Goal: Communication & Community: Connect with others

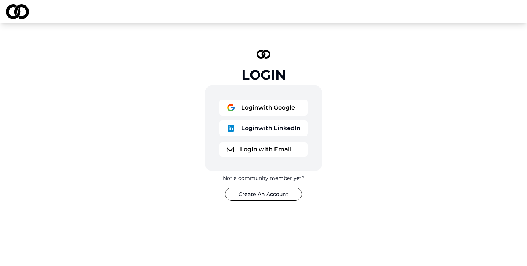
click at [253, 107] on button "Login with Google" at bounding box center [263, 107] width 89 height 16
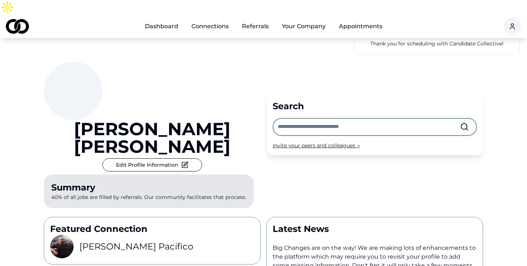
click at [295, 119] on input "text" at bounding box center [369, 127] width 182 height 16
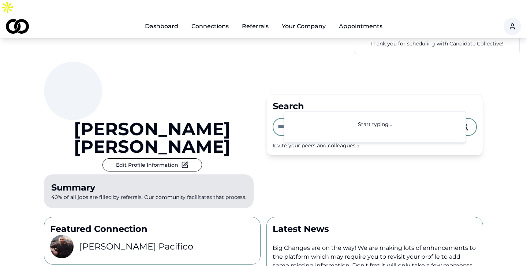
click at [244, 121] on div "[PERSON_NAME] Edit Profile Information Summary 40% of all jobs are filled by re…" at bounding box center [152, 135] width 217 height 149
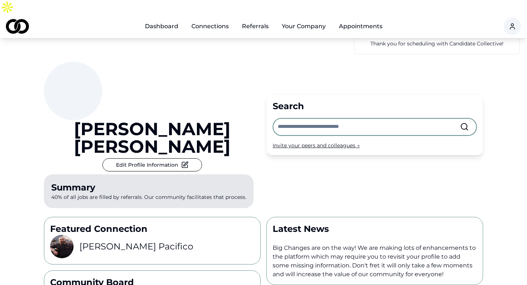
click at [342, 119] on input "text" at bounding box center [369, 127] width 182 height 16
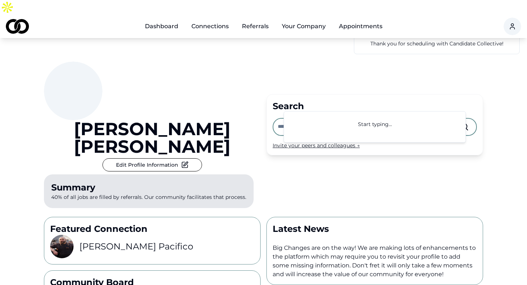
click at [254, 128] on div "[PERSON_NAME] Edit Profile Information Summary 40% of all jobs are filled by re…" at bounding box center [152, 135] width 217 height 149
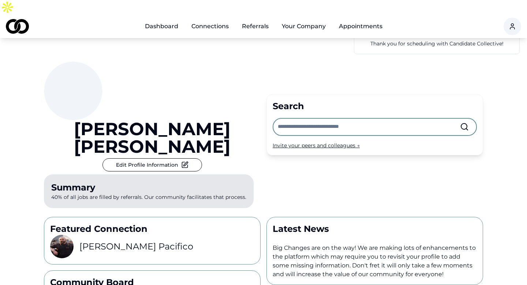
click at [207, 19] on link "Connections" at bounding box center [209, 26] width 49 height 15
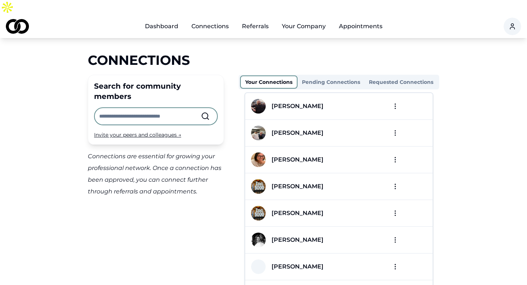
click at [396, 92] on html "Dashboard Connections Referrals Your Company Appointments Connections Search fo…" at bounding box center [263, 142] width 527 height 285
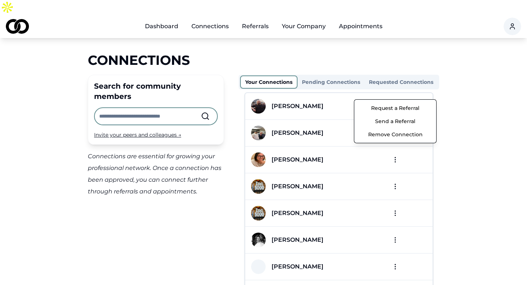
click at [402, 119] on button "Send a Referral" at bounding box center [395, 120] width 78 height 13
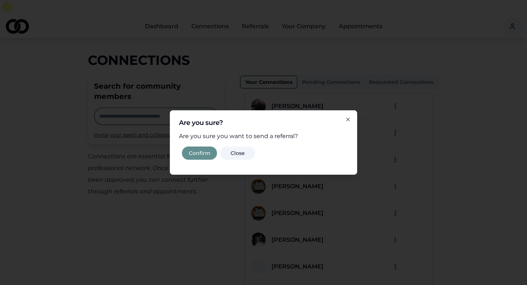
click at [199, 153] on button "Confirm" at bounding box center [199, 152] width 35 height 13
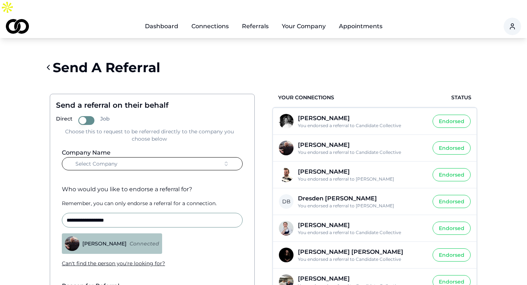
click at [184, 157] on button "Select Company" at bounding box center [152, 163] width 181 height 13
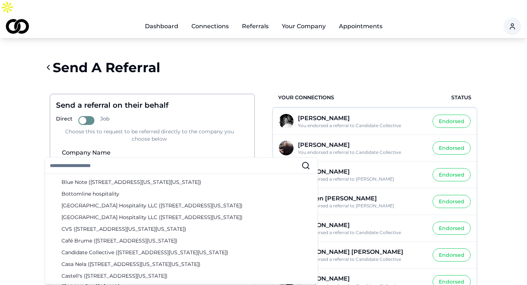
scroll to position [139, 0]
click at [108, 252] on div "Candidate Collective ([STREET_ADDRESS][US_STATE][US_STATE])" at bounding box center [181, 253] width 269 height 12
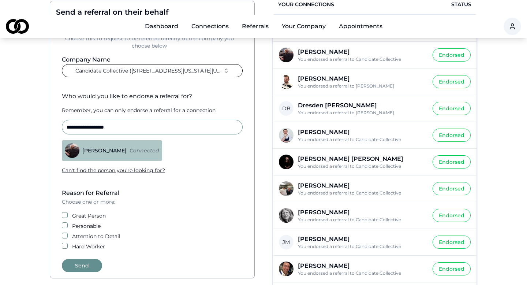
scroll to position [96, 0]
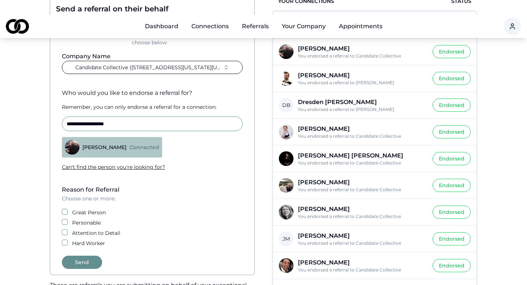
click at [65, 208] on button "Great Person" at bounding box center [65, 211] width 6 height 6
click at [64, 219] on button "Personable" at bounding box center [65, 222] width 6 height 6
click at [64, 229] on button "Attention to Detail" at bounding box center [65, 232] width 6 height 6
click at [64, 239] on button "Hard Worker" at bounding box center [65, 242] width 6 height 6
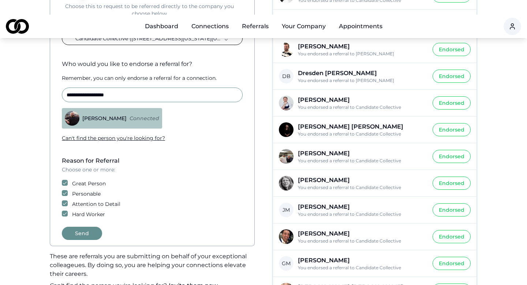
click at [85, 226] on button "Send" at bounding box center [82, 232] width 40 height 13
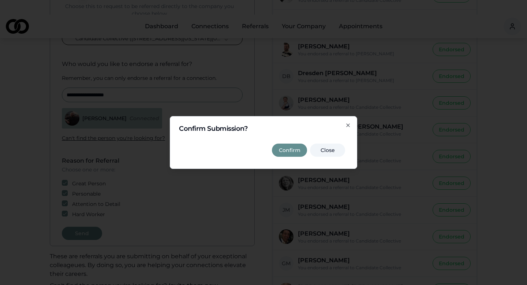
click at [286, 148] on button "Confirm" at bounding box center [289, 149] width 35 height 13
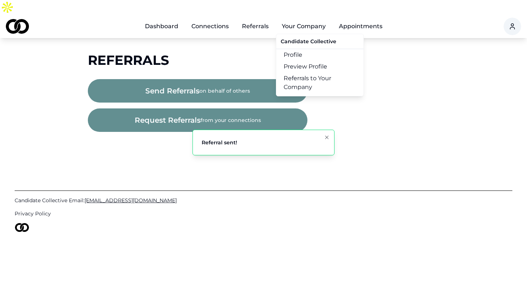
click at [295, 19] on button "Your Company" at bounding box center [304, 26] width 56 height 15
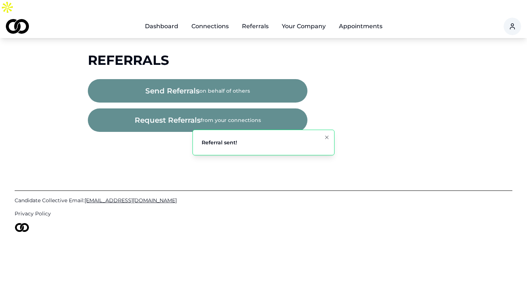
click at [295, 19] on button "Your Company" at bounding box center [304, 26] width 56 height 15
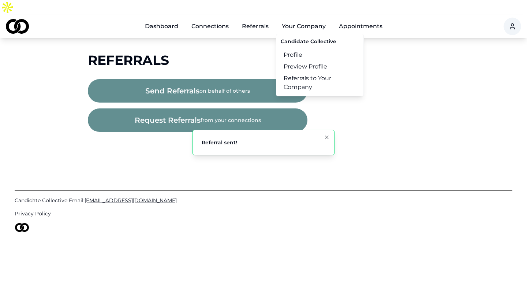
click at [304, 72] on link "Referrals to Your Company" at bounding box center [319, 82] width 87 height 20
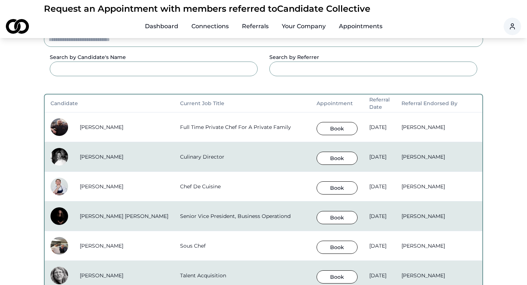
scroll to position [101, 0]
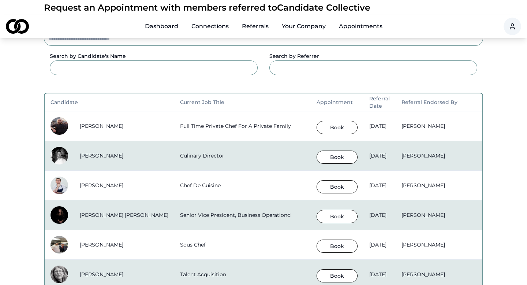
click at [316, 121] on button "Book" at bounding box center [336, 127] width 41 height 13
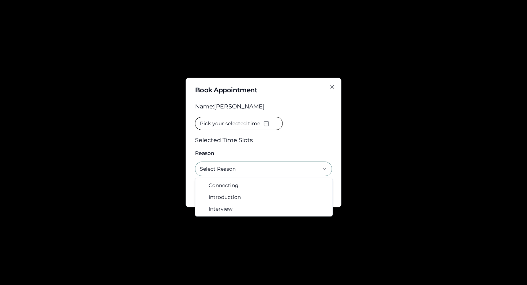
click at [283, 174] on button "Select Reason" at bounding box center [263, 168] width 137 height 15
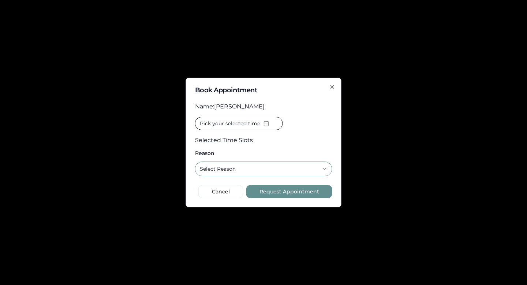
click at [330, 84] on icon "button" at bounding box center [332, 87] width 6 height 6
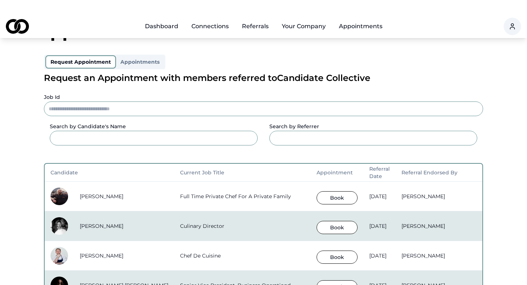
scroll to position [0, 0]
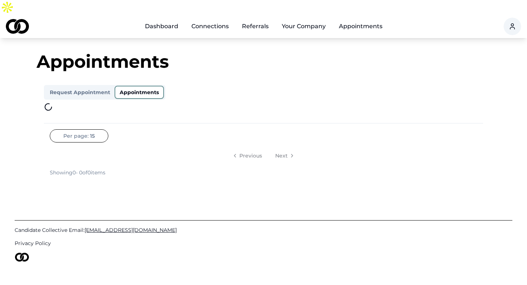
click at [138, 86] on button "Appointments" at bounding box center [138, 92] width 49 height 13
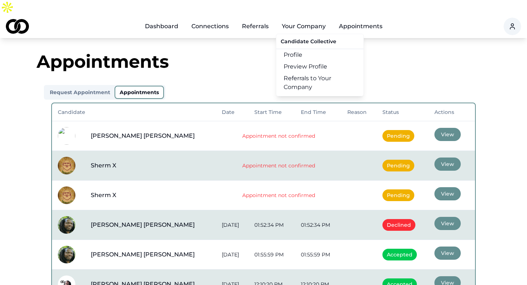
click at [307, 19] on button "Your Company" at bounding box center [304, 26] width 56 height 15
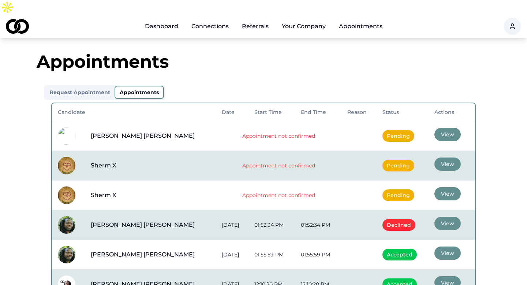
click at [307, 19] on button "Your Company" at bounding box center [304, 26] width 56 height 15
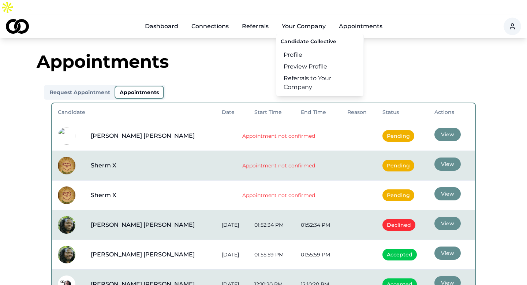
click at [297, 49] on link "Profile" at bounding box center [319, 55] width 87 height 12
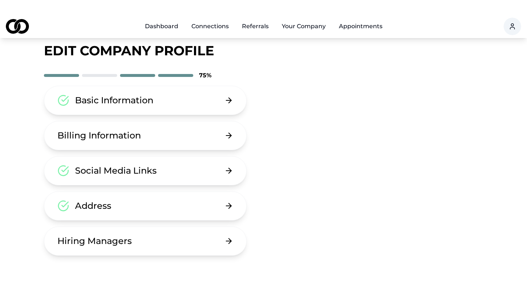
scroll to position [33, 0]
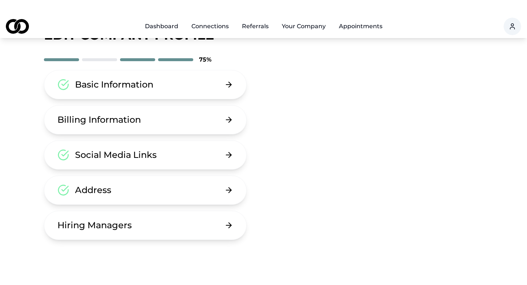
click at [181, 211] on button "Hiring Managers" at bounding box center [145, 224] width 203 height 29
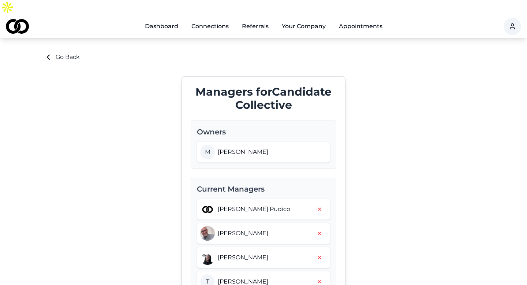
click at [176, 19] on link "Dashboard" at bounding box center [161, 26] width 45 height 15
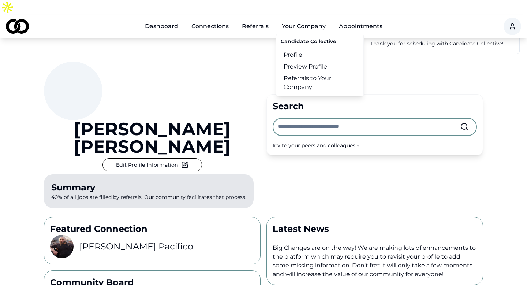
click at [306, 72] on link "Referrals to Your Company" at bounding box center [319, 82] width 87 height 20
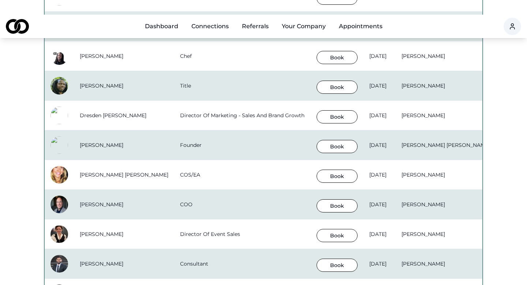
scroll to position [624, 0]
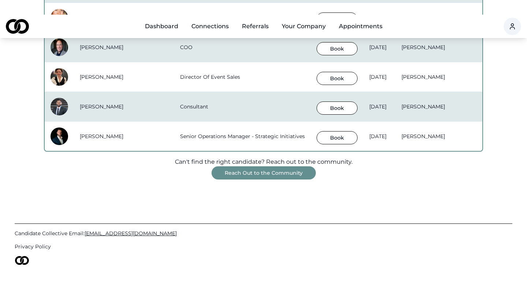
click at [283, 166] on button "Reach Out to the Community" at bounding box center [263, 172] width 104 height 13
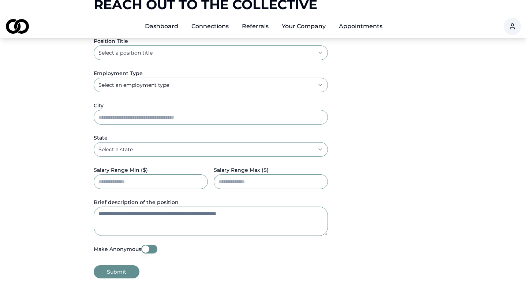
scroll to position [160, 0]
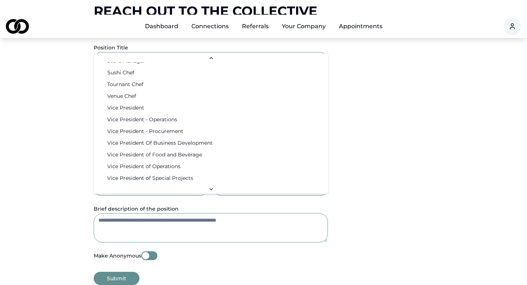
scroll to position [1183, 0]
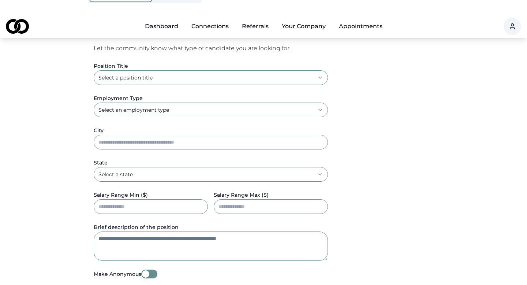
scroll to position [0, 0]
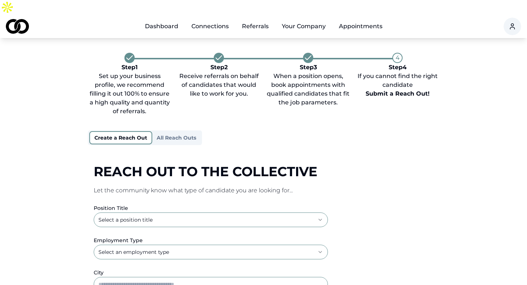
click at [178, 132] on button "All Reach Outs" at bounding box center [176, 138] width 48 height 12
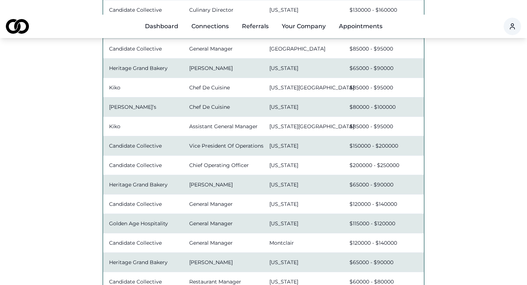
scroll to position [655, 0]
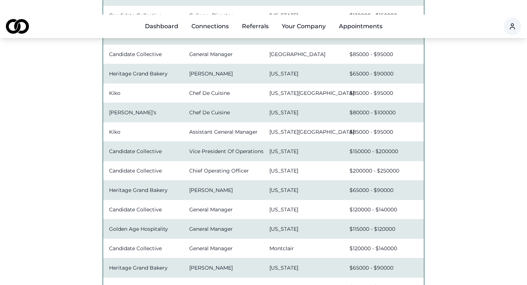
click at [150, 19] on link "Dashboard" at bounding box center [161, 26] width 45 height 15
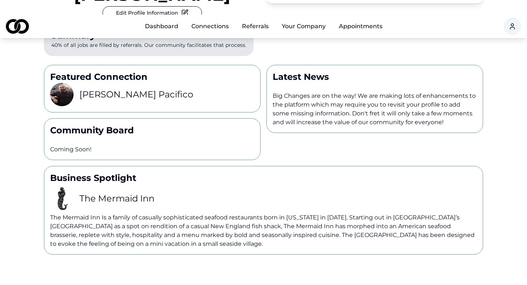
scroll to position [153, 0]
